Goal: Find specific page/section: Find specific page/section

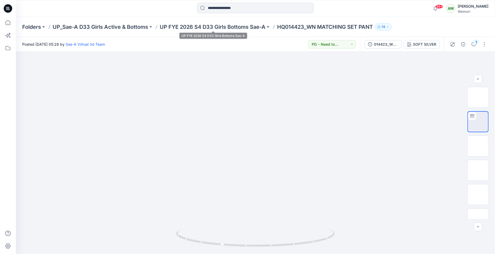
scroll to position [81, 0]
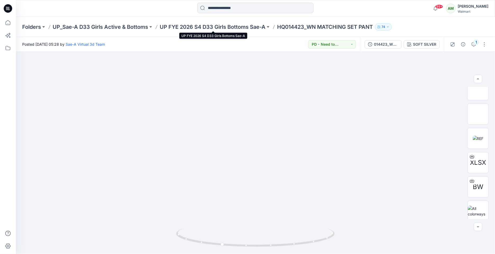
click at [185, 28] on p "UP FYE 2026 S4 D33 Girls Bottoms Sae-A" at bounding box center [213, 26] width 106 height 7
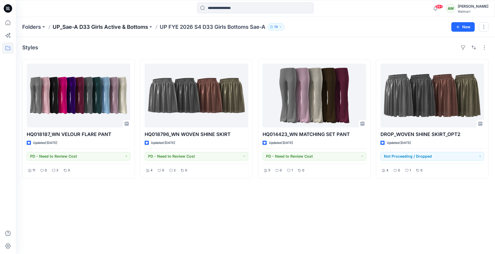
click at [118, 26] on p "UP_Sae-A D33 Girls Active & Bottoms" at bounding box center [100, 26] width 95 height 7
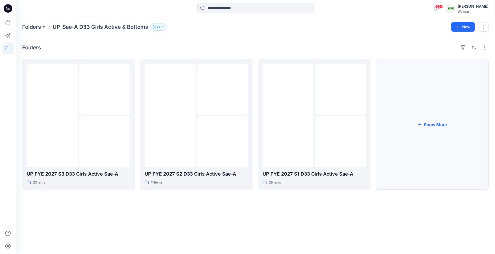
click at [437, 135] on button "Show More" at bounding box center [432, 124] width 113 height 131
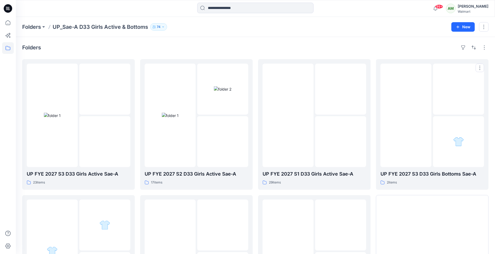
click at [437, 135] on div at bounding box center [458, 141] width 51 height 51
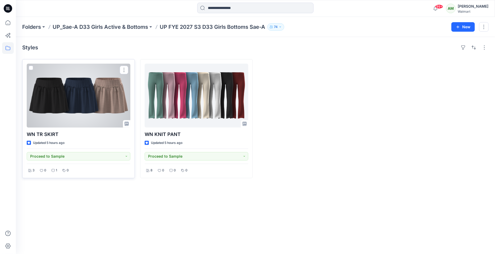
click at [72, 90] on div at bounding box center [79, 96] width 104 height 64
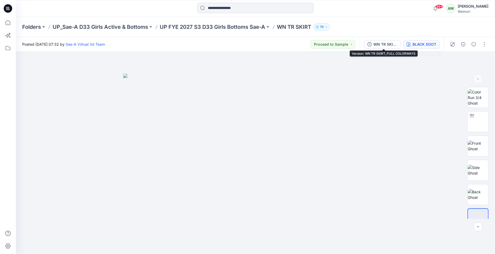
click at [423, 44] on div "BLACK SOOT" at bounding box center [425, 45] width 24 height 6
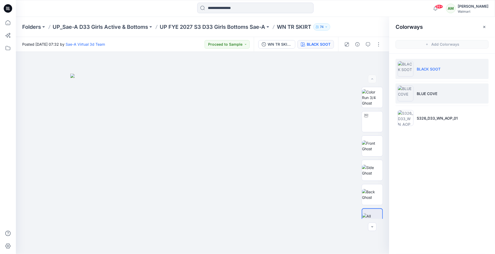
click at [438, 93] on li "BLUE COVE" at bounding box center [442, 94] width 93 height 20
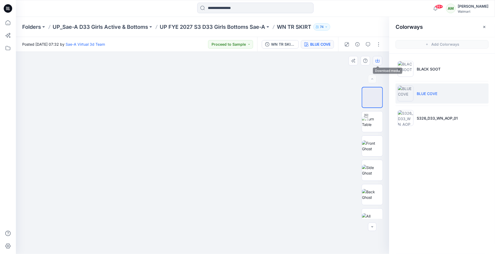
click at [377, 59] on icon "button" at bounding box center [378, 61] width 4 height 4
